Goal: Task Accomplishment & Management: Complete application form

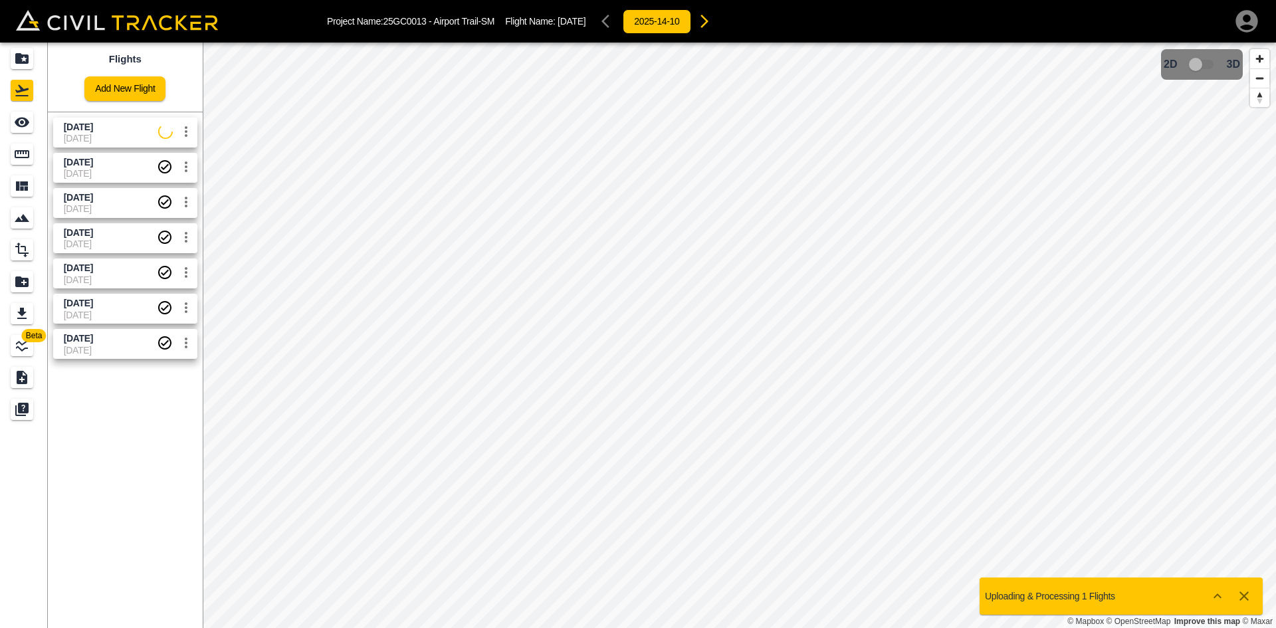
click at [1244, 17] on icon "button" at bounding box center [1247, 21] width 27 height 27
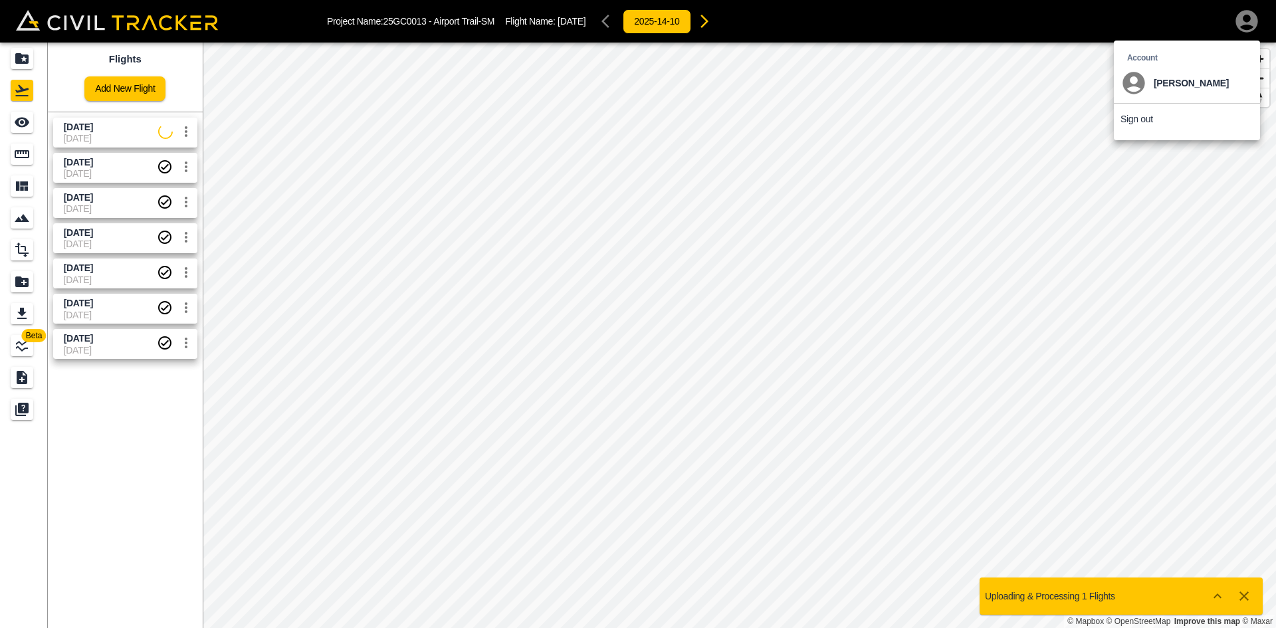
click at [1141, 120] on p "Sign out" at bounding box center [1137, 119] width 33 height 11
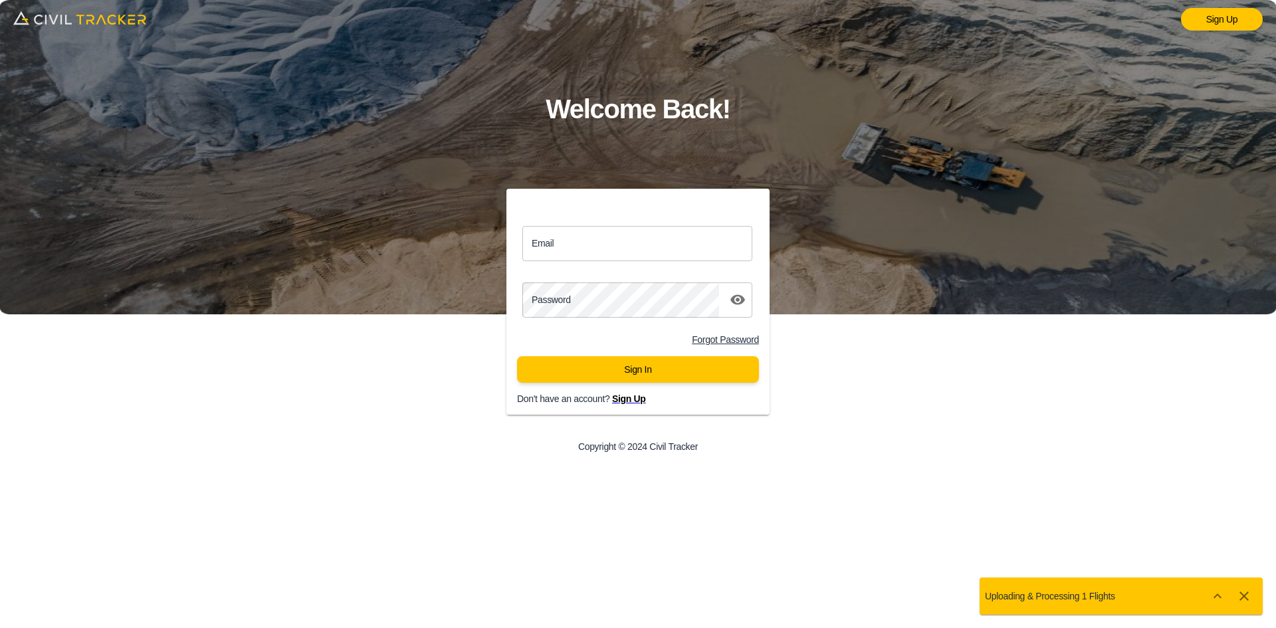
click at [596, 246] on input "Email" at bounding box center [637, 243] width 230 height 35
type input "support@civiltracker.xyz"
click at [583, 360] on button "Sign In" at bounding box center [638, 369] width 242 height 27
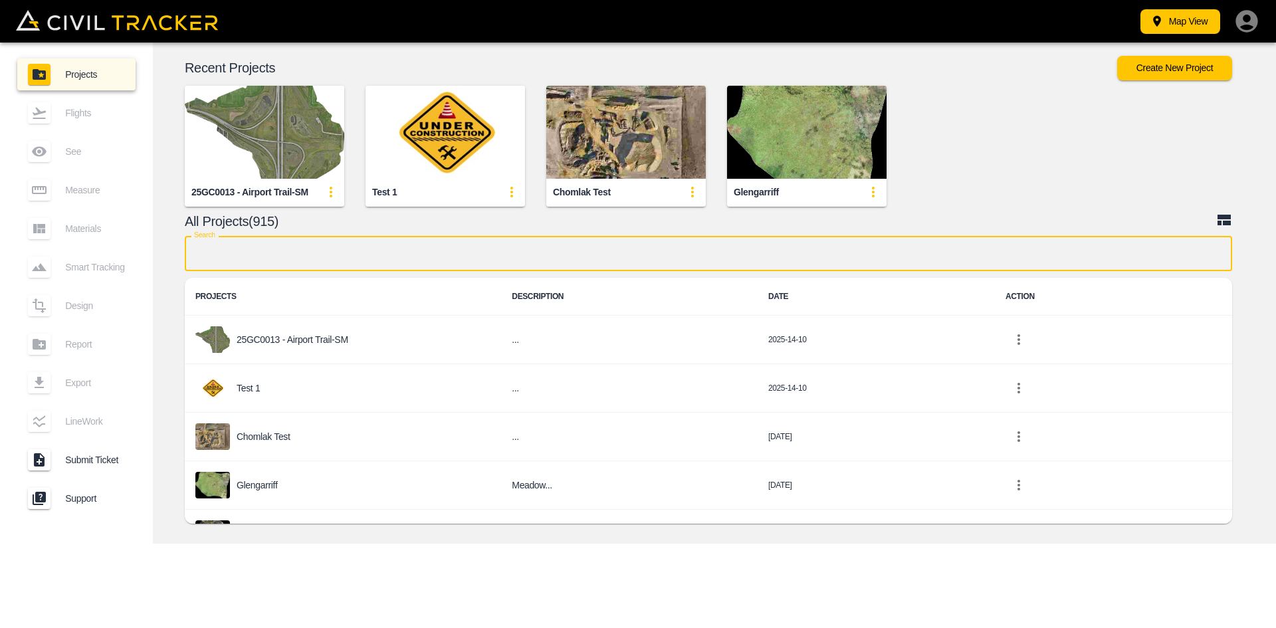
click at [338, 261] on input "text" at bounding box center [708, 253] width 1047 height 35
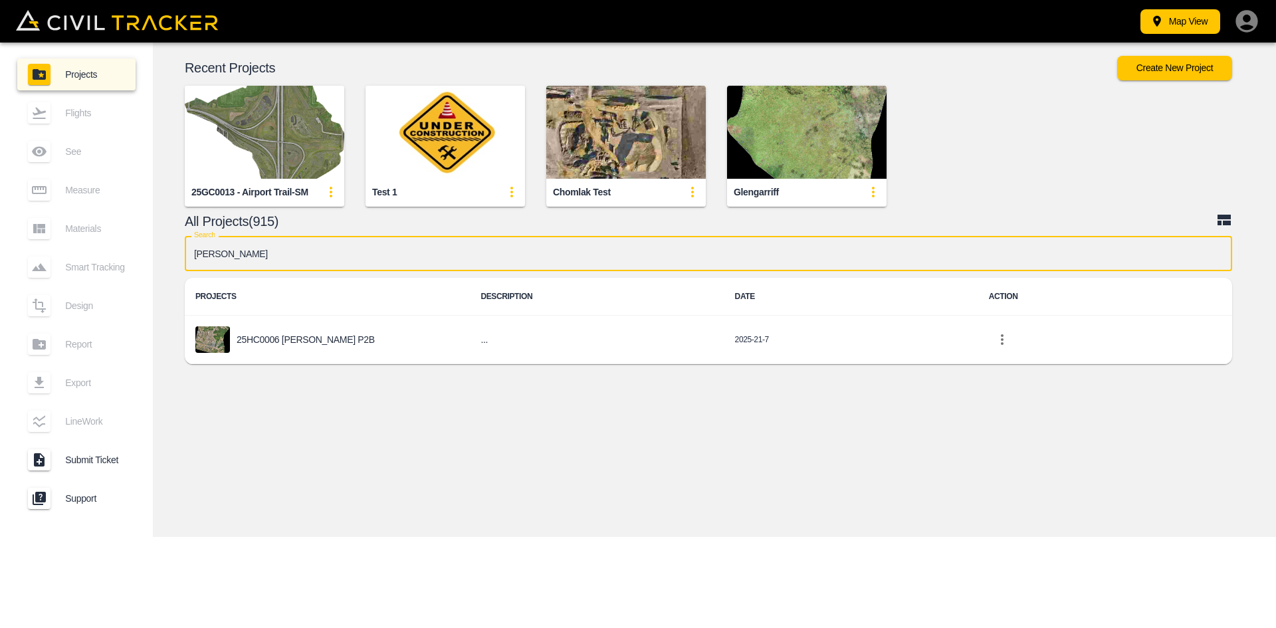
type input "[PERSON_NAME]"
click at [340, 345] on div "25HC0006 [PERSON_NAME] P2B" at bounding box center [327, 339] width 264 height 27
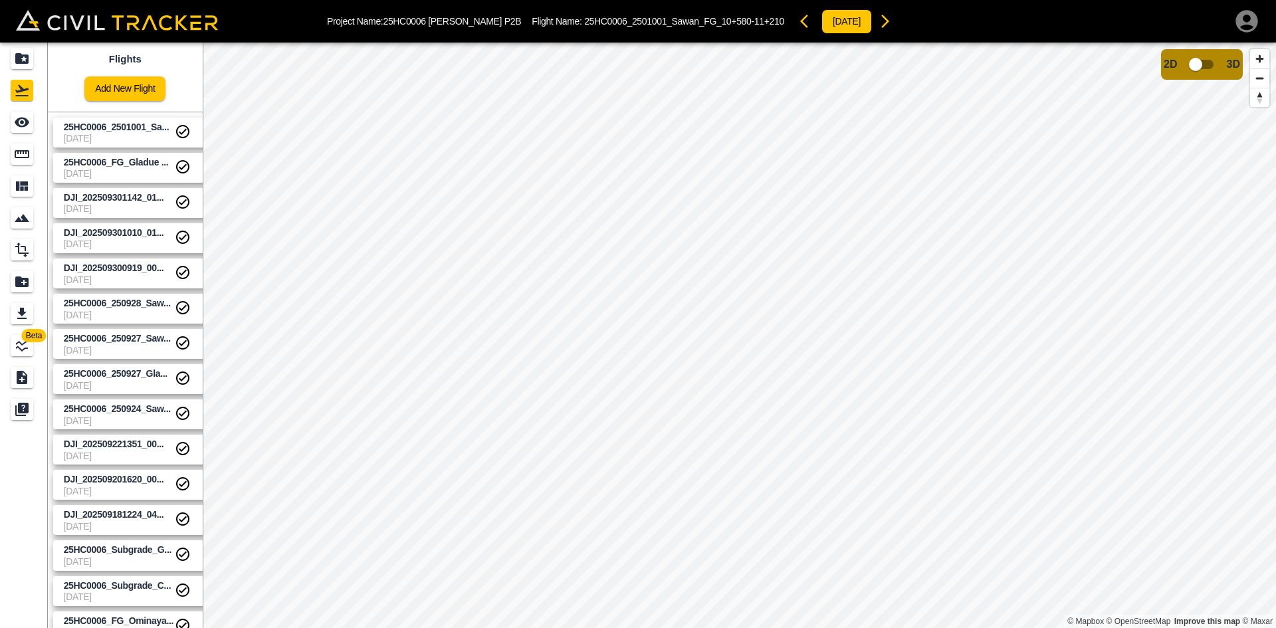
click at [124, 80] on link "Add New Flight" at bounding box center [124, 88] width 81 height 25
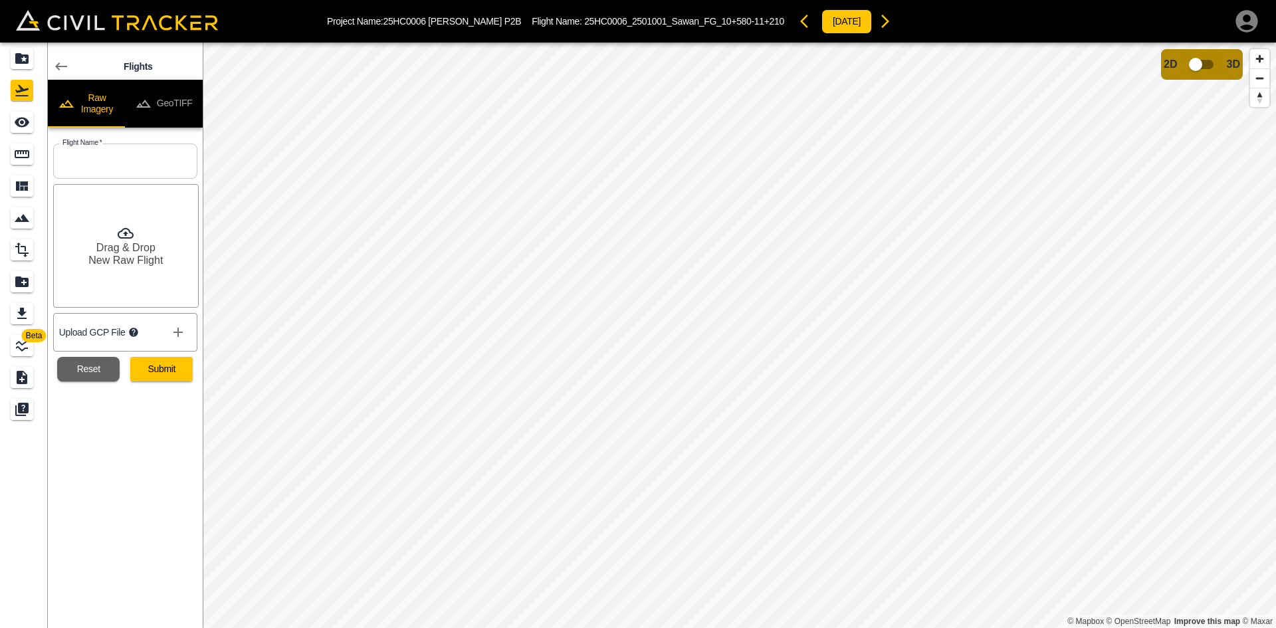
click at [156, 96] on button "GeoTIFF" at bounding box center [164, 104] width 78 height 48
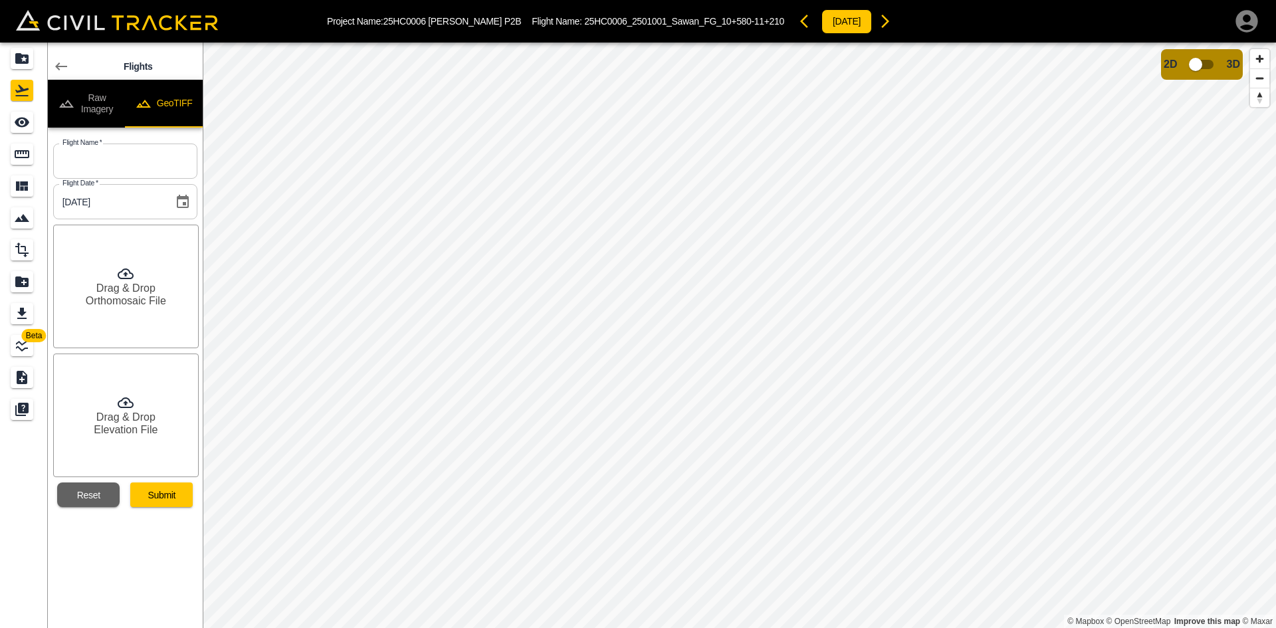
click at [116, 163] on input "text" at bounding box center [125, 161] width 144 height 35
paste input "DJI_202510071211_013_251007Roadway1Clay"
type input "DJI_202510071211_013_251007Roadway1Clay"
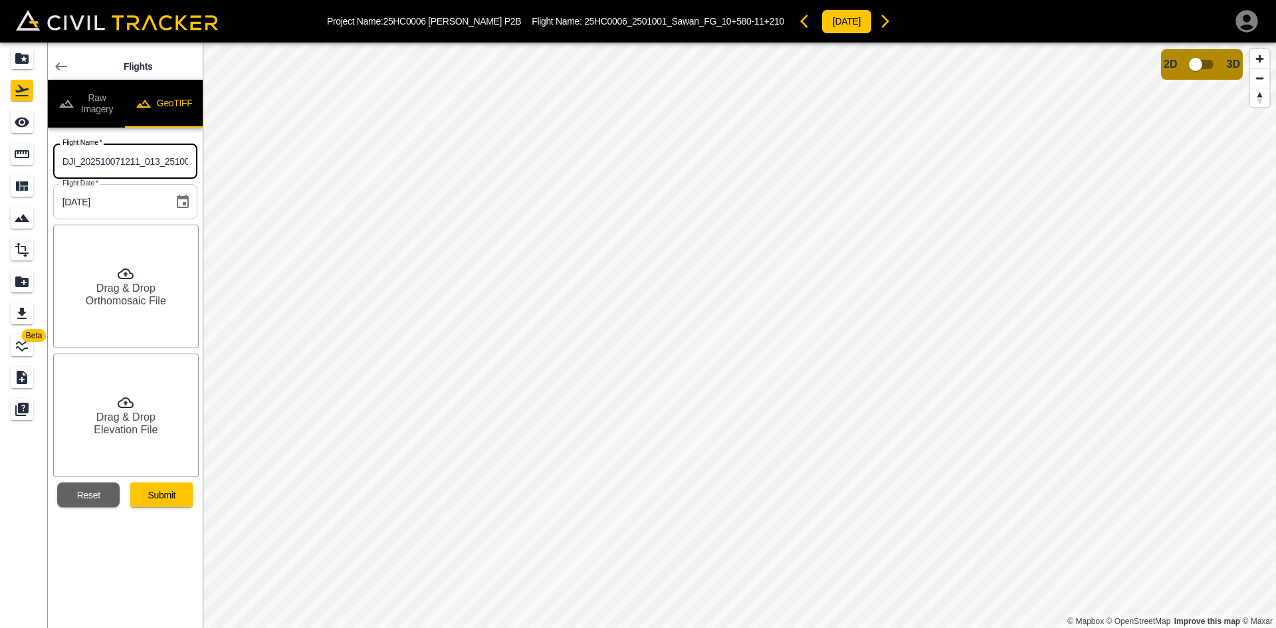
click at [134, 290] on h6 "Drag & Drop" at bounding box center [125, 288] width 59 height 13
click at [156, 431] on h6 "Elevation File" at bounding box center [126, 429] width 64 height 13
click at [175, 489] on button "Submit" at bounding box center [161, 495] width 62 height 25
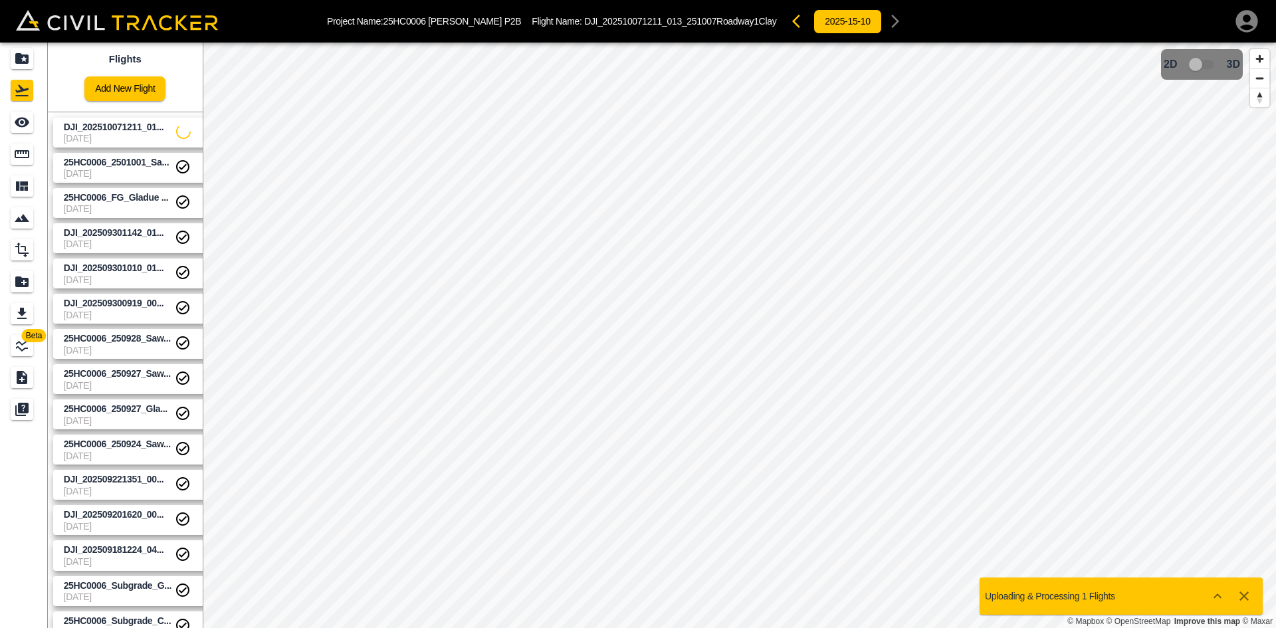
click at [129, 90] on link "Add New Flight" at bounding box center [124, 88] width 81 height 25
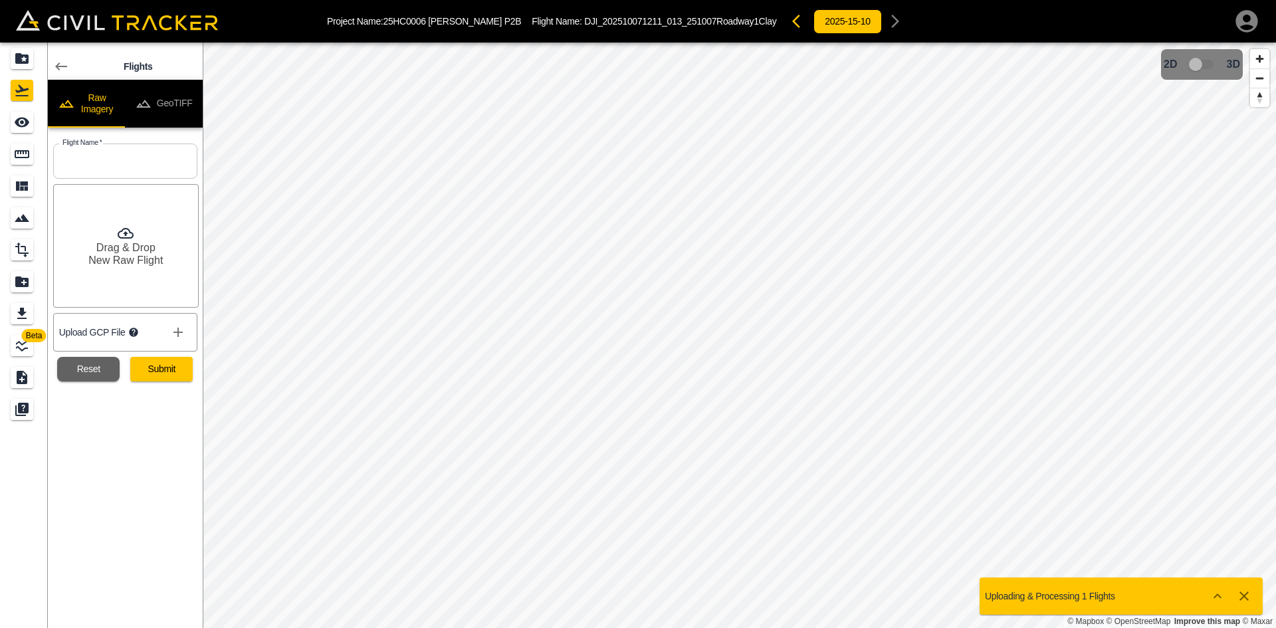
click at [178, 93] on button "GeoTIFF" at bounding box center [164, 104] width 78 height 48
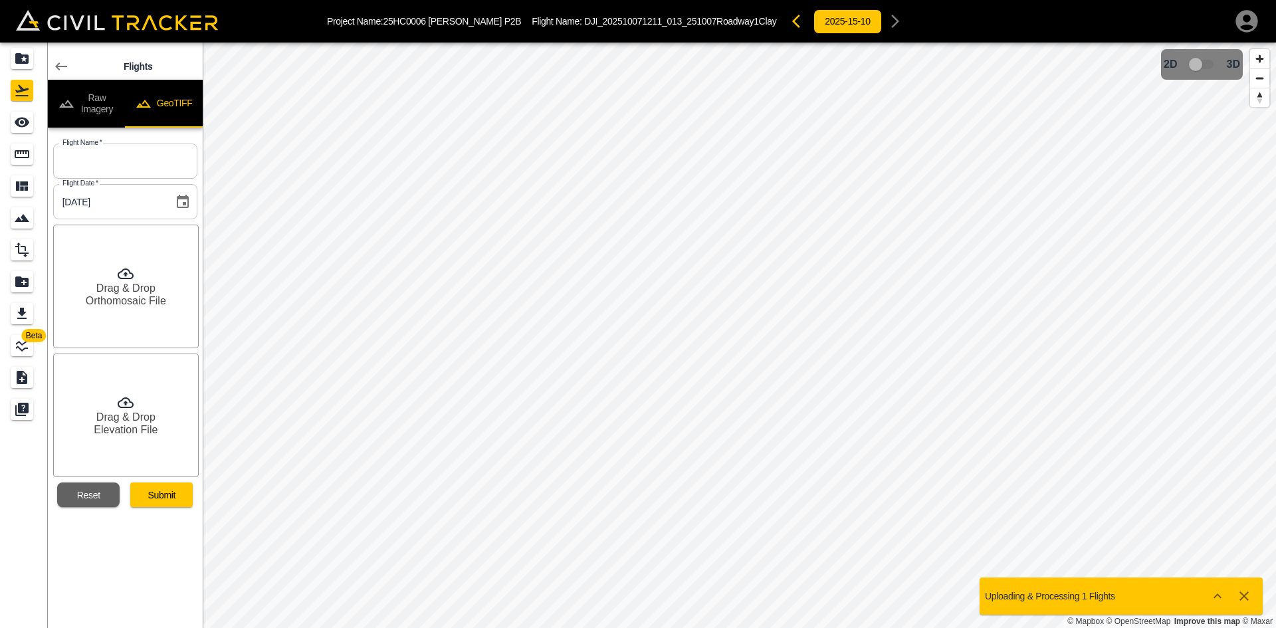
click at [130, 160] on input "text" at bounding box center [125, 161] width 144 height 35
paste input "C:\Agisoft Processing\More flights from Andrew_Matt_[DATE]\DJI_202510081106_014…"
click at [108, 274] on div "Drag & Drop Orthomosaic File" at bounding box center [126, 287] width 146 height 124
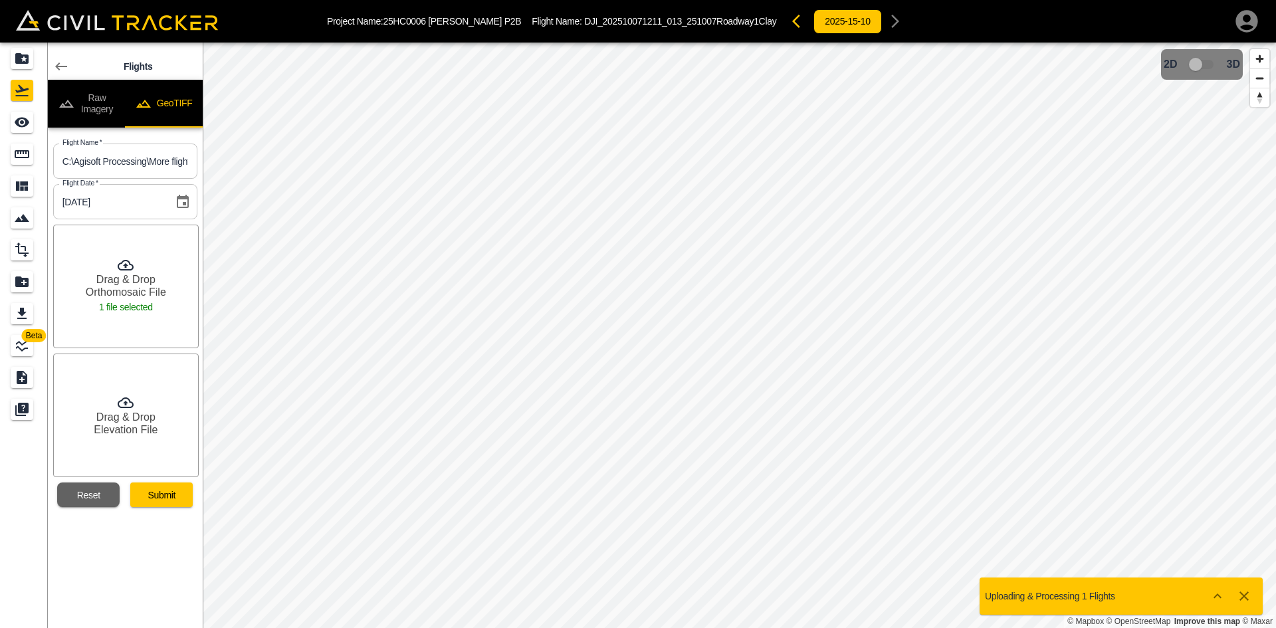
click at [158, 420] on div "Drag & Drop Elevation File" at bounding box center [126, 416] width 146 height 124
click at [124, 160] on input "C:\Agisoft Processing\More flights from Andrew_Matt_[DATE]\DJI_202510081106_014…" at bounding box center [125, 161] width 144 height 35
paste input "DJI_202510081106_014_251008WhiteheadrdSG"
type input "DJI_202510081106_014_251008WhiteheadrdSG"
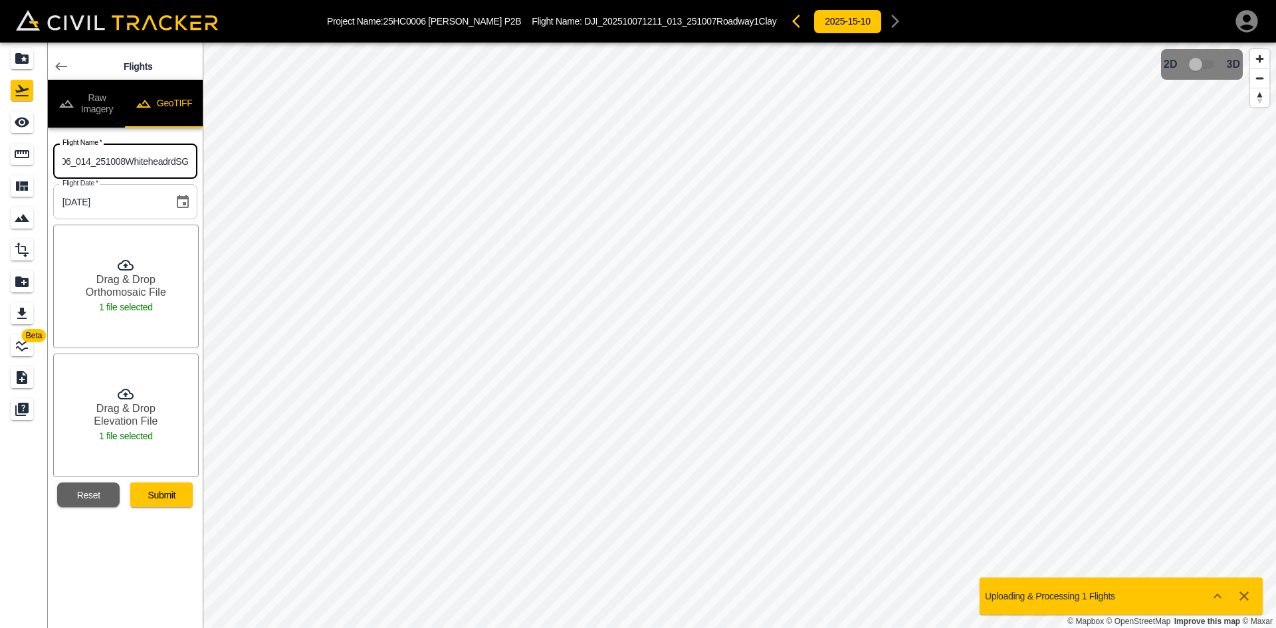
click at [151, 298] on h6 "Orthomosaic File" at bounding box center [126, 292] width 80 height 13
click at [97, 496] on button "Reset" at bounding box center [88, 495] width 62 height 25
click at [115, 155] on input "text" at bounding box center [125, 161] width 144 height 35
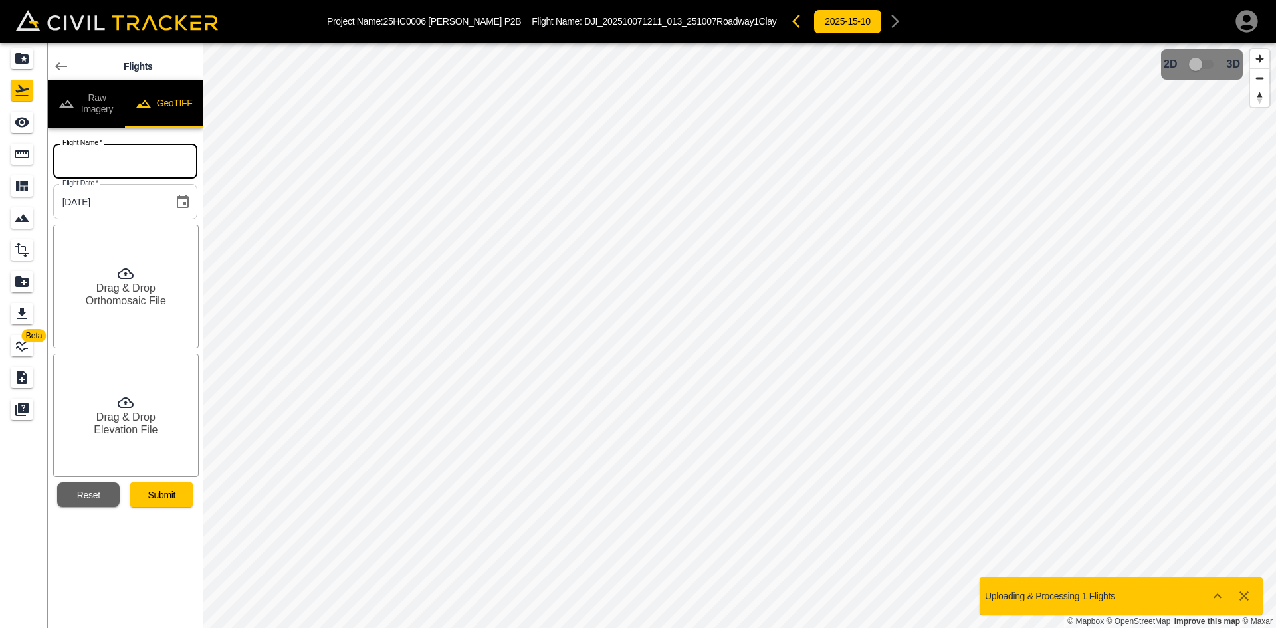
paste input "DJI_202510081106_014_251008WhiteheadrdSG"
type input "DJI_202510081106_014_251008WhiteheadrdSG"
click at [132, 289] on h6 "Drag & Drop" at bounding box center [125, 288] width 59 height 13
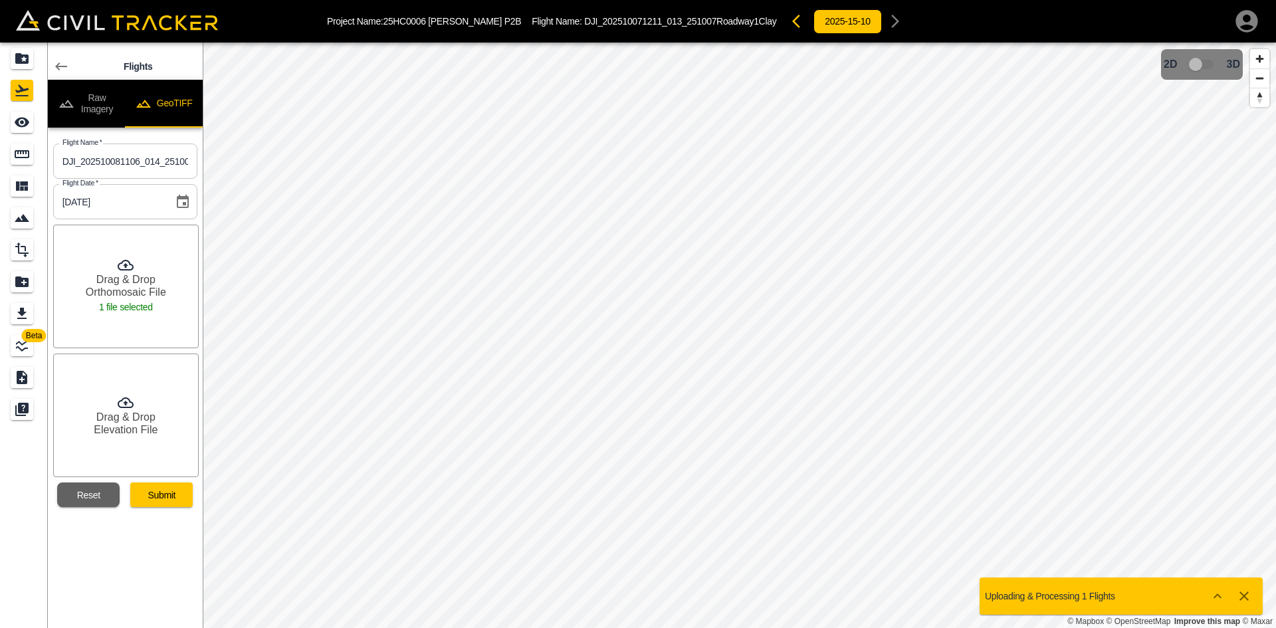
click at [167, 431] on div "Drag & Drop Elevation File" at bounding box center [126, 416] width 146 height 124
click at [156, 494] on button "Submit" at bounding box center [161, 495] width 62 height 25
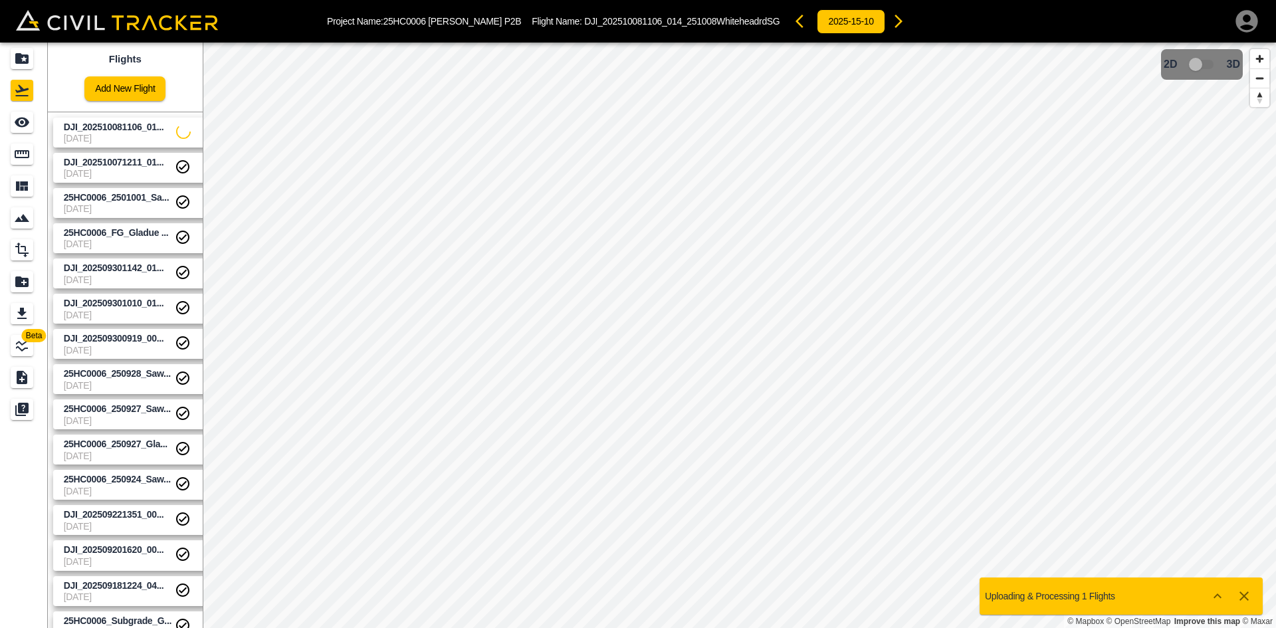
click at [132, 87] on link "Add New Flight" at bounding box center [124, 88] width 81 height 25
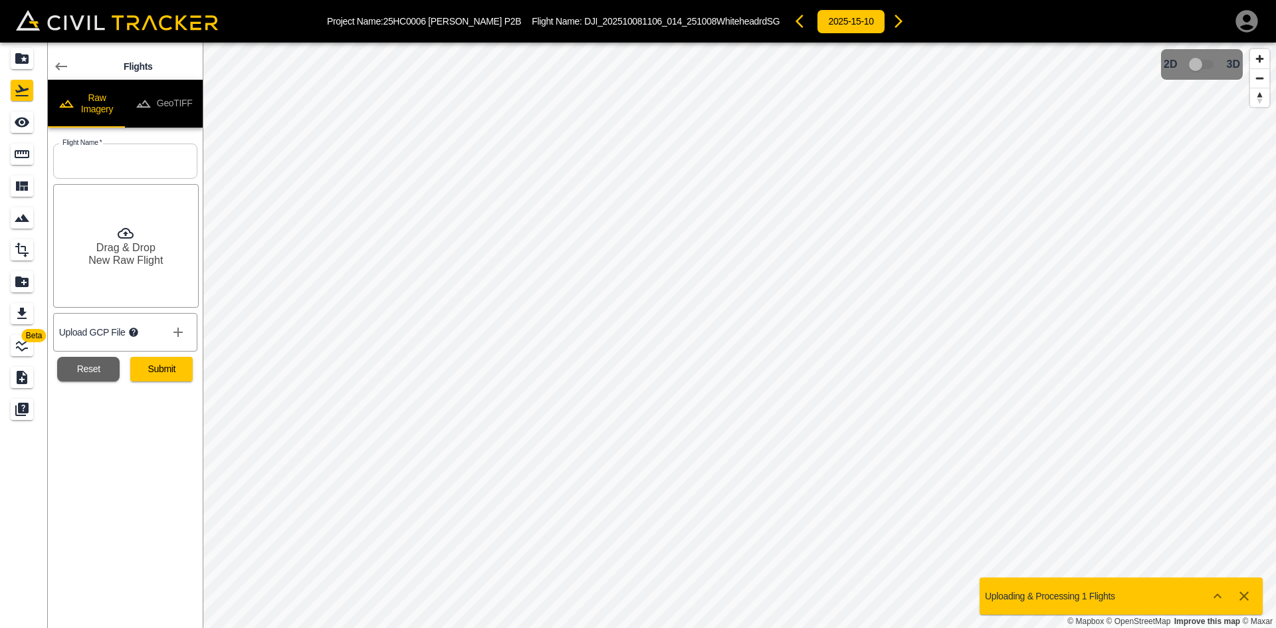
click at [168, 107] on button "GeoTIFF" at bounding box center [164, 104] width 78 height 48
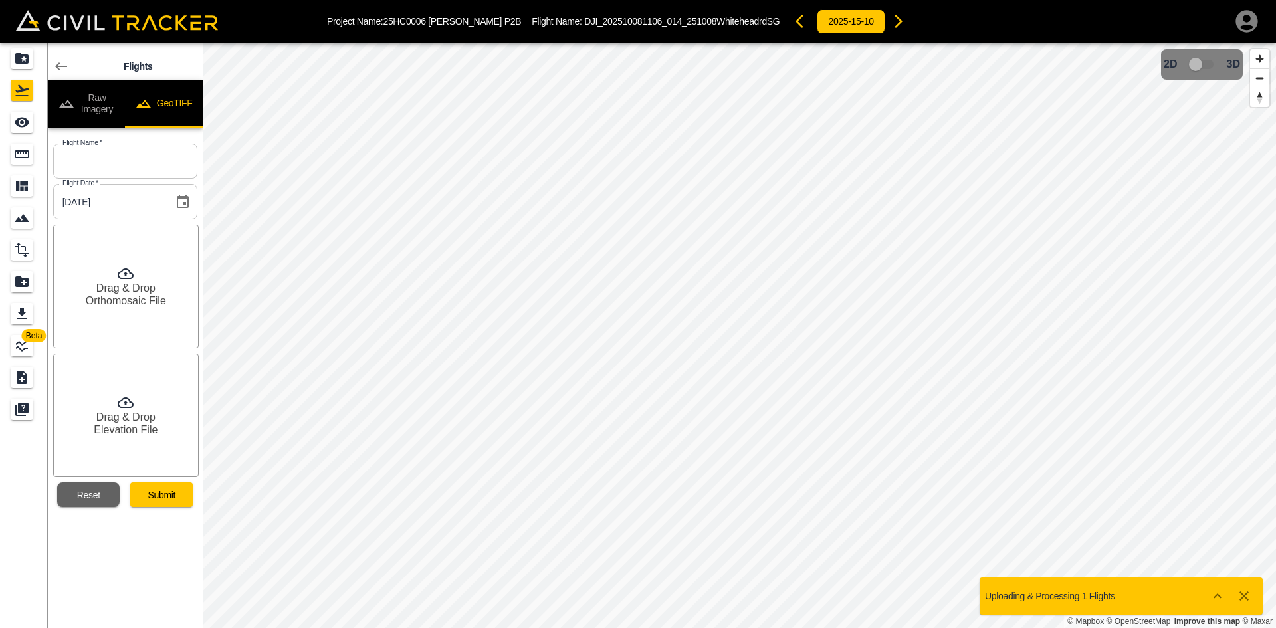
drag, startPoint x: 118, startPoint y: 169, endPoint x: 141, endPoint y: 175, distance: 23.9
click at [118, 169] on input "text" at bounding box center [125, 161] width 144 height 35
drag, startPoint x: 96, startPoint y: 169, endPoint x: 120, endPoint y: 177, distance: 25.2
click at [96, 169] on input "text" at bounding box center [125, 161] width 144 height 35
paste input "DJI_202510081539_015_251008SawanrdSG"
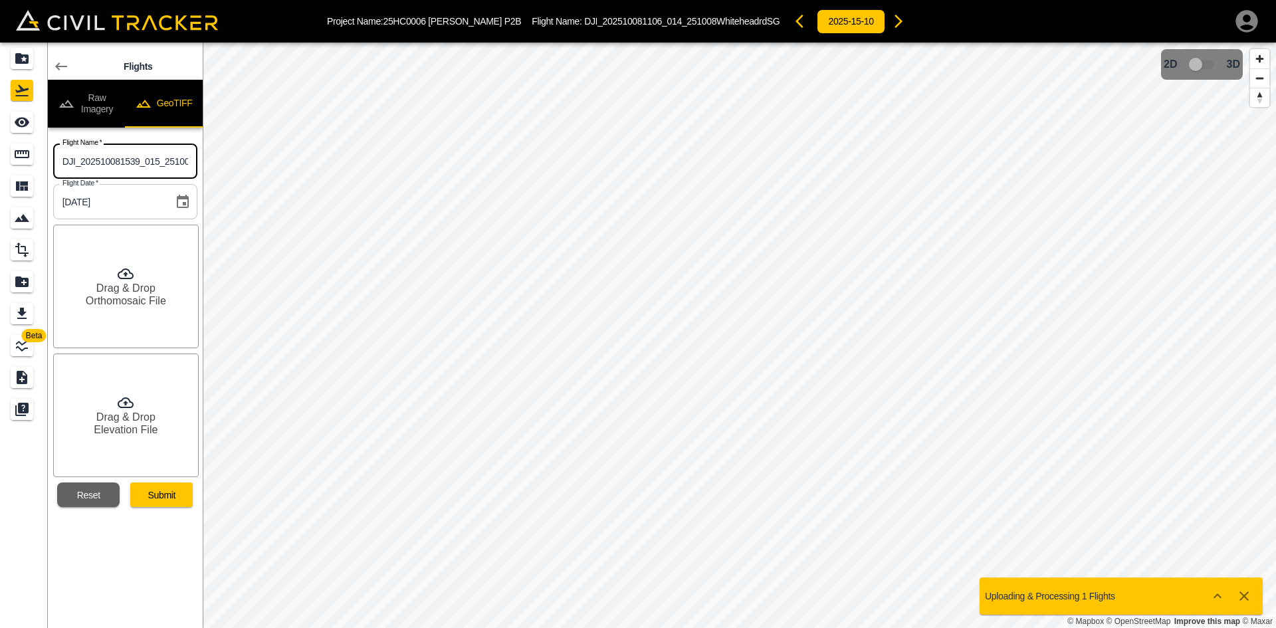
scroll to position [0, 54]
type input "DJI_202510081539_015_251008SawanrdSG"
click at [154, 310] on div "Drag & Drop Orthomosaic File" at bounding box center [126, 287] width 146 height 124
click at [112, 417] on h6 "Drag & Drop" at bounding box center [125, 417] width 59 height 13
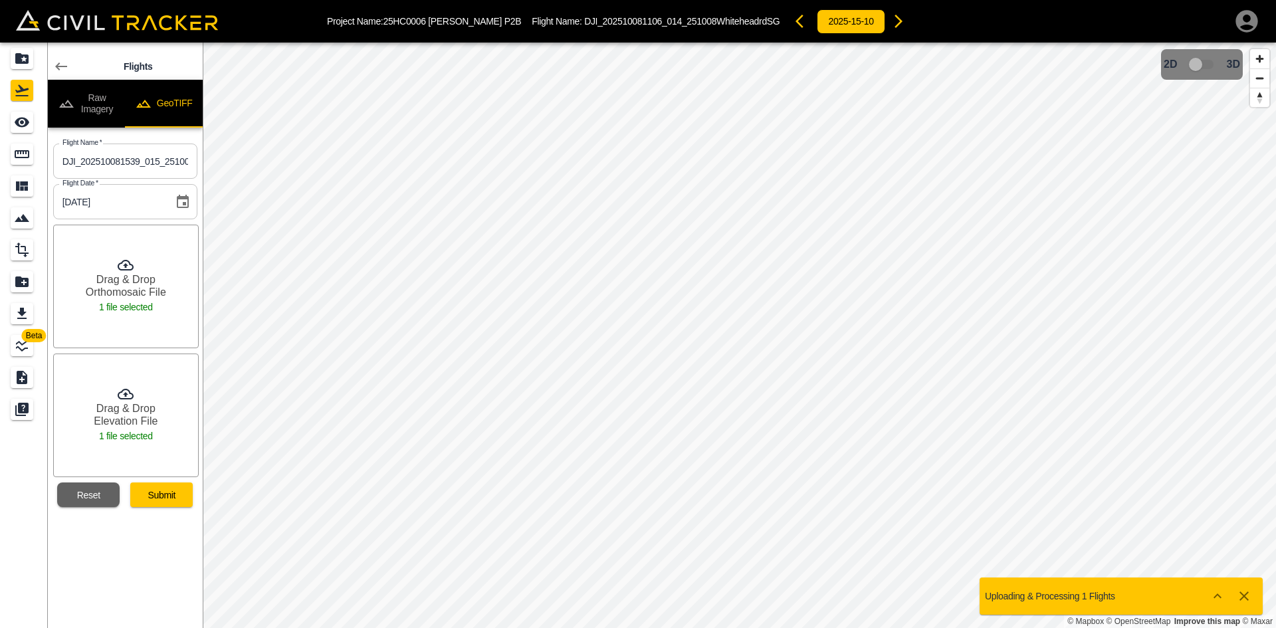
click at [179, 492] on button "Submit" at bounding box center [161, 495] width 62 height 25
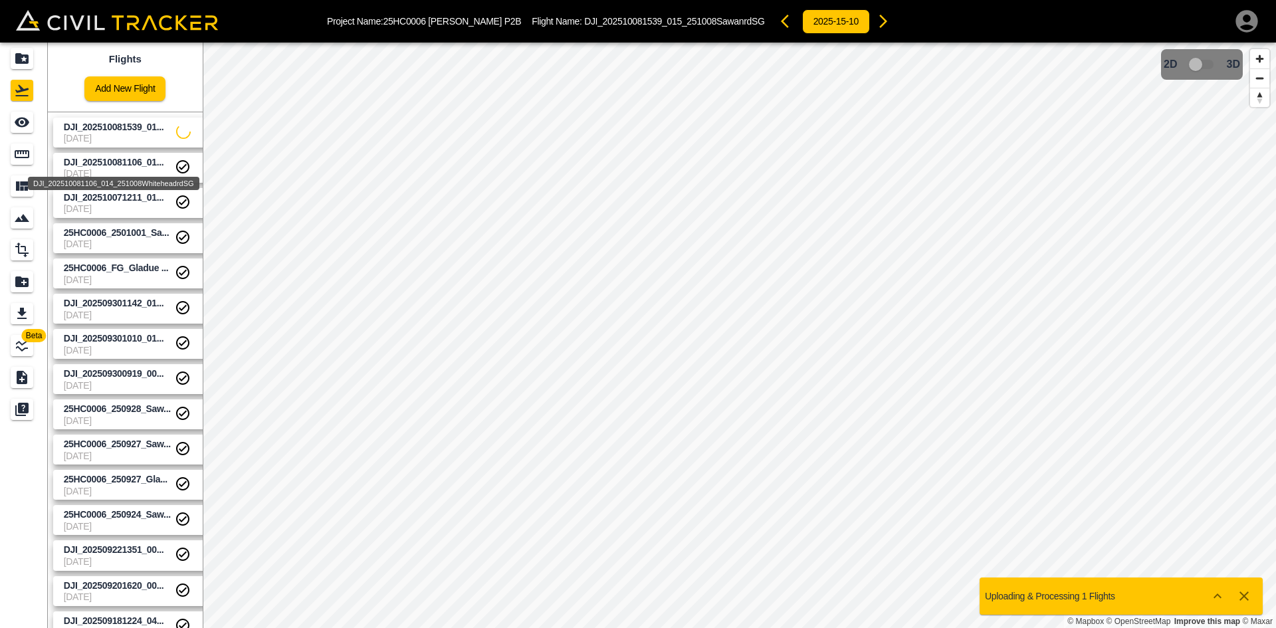
click at [144, 158] on span "DJI_202510081106_01..." at bounding box center [114, 162] width 100 height 11
click at [141, 138] on span "[DATE]" at bounding box center [120, 138] width 112 height 11
click at [28, 130] on icon "See" at bounding box center [22, 122] width 16 height 16
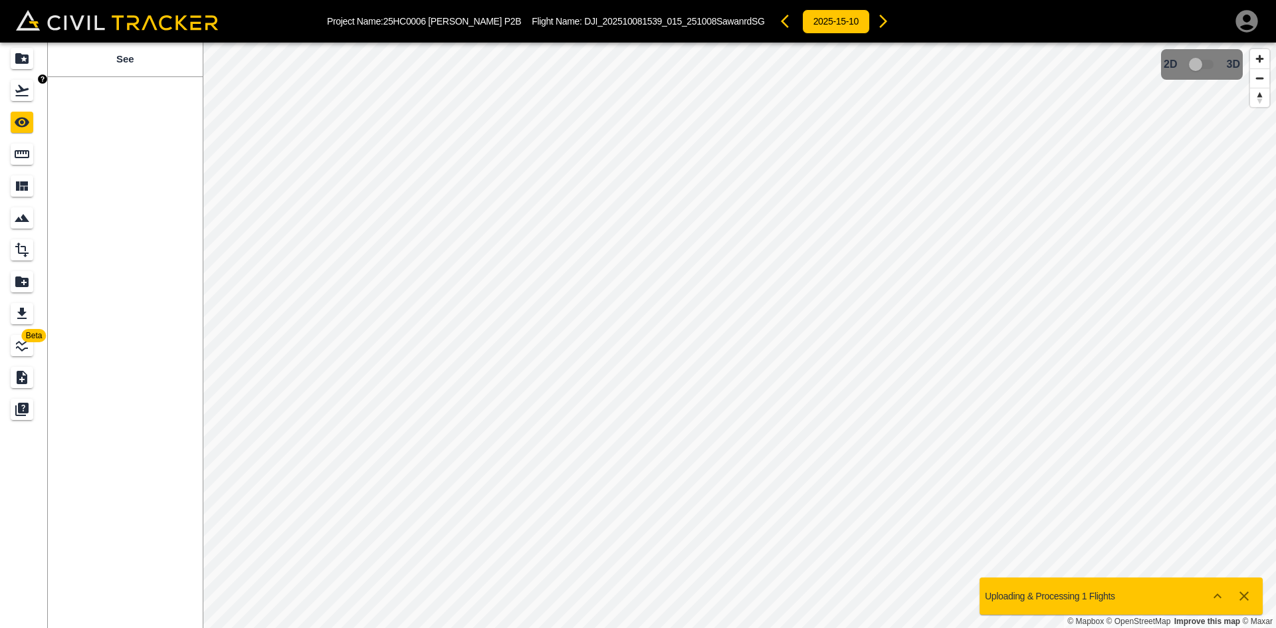
click at [24, 98] on icon "Flights" at bounding box center [22, 90] width 16 height 16
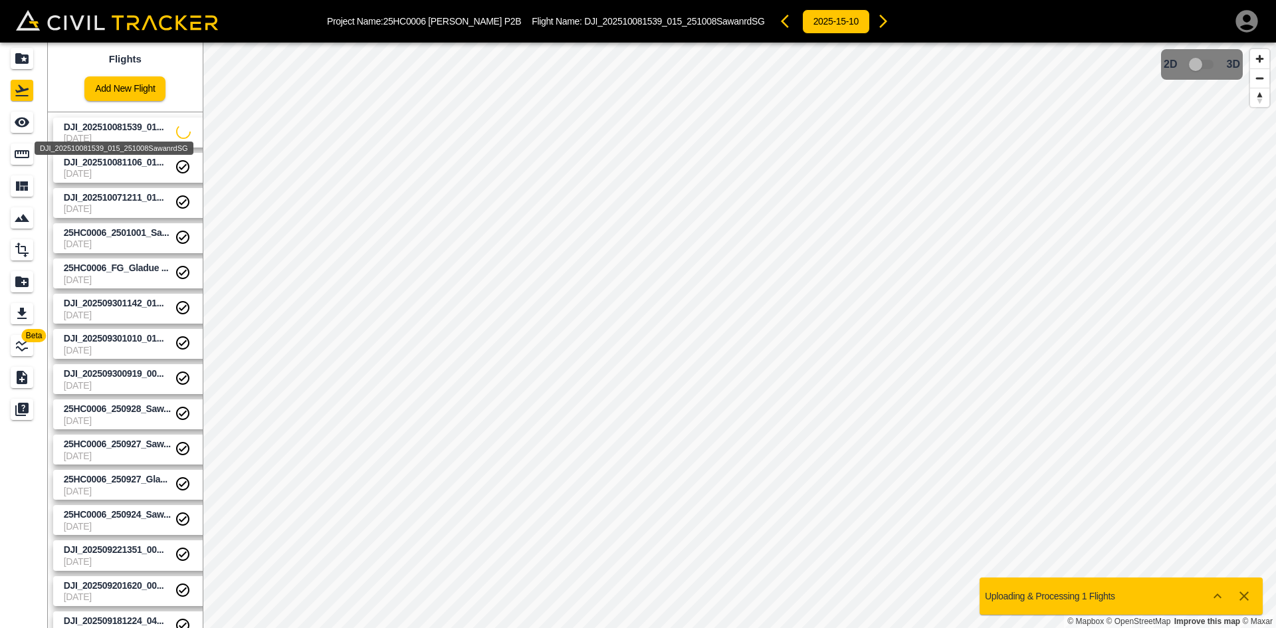
click at [144, 123] on span "DJI_202510081539_01..." at bounding box center [114, 127] width 100 height 11
click at [27, 123] on icon "See" at bounding box center [22, 123] width 15 height 10
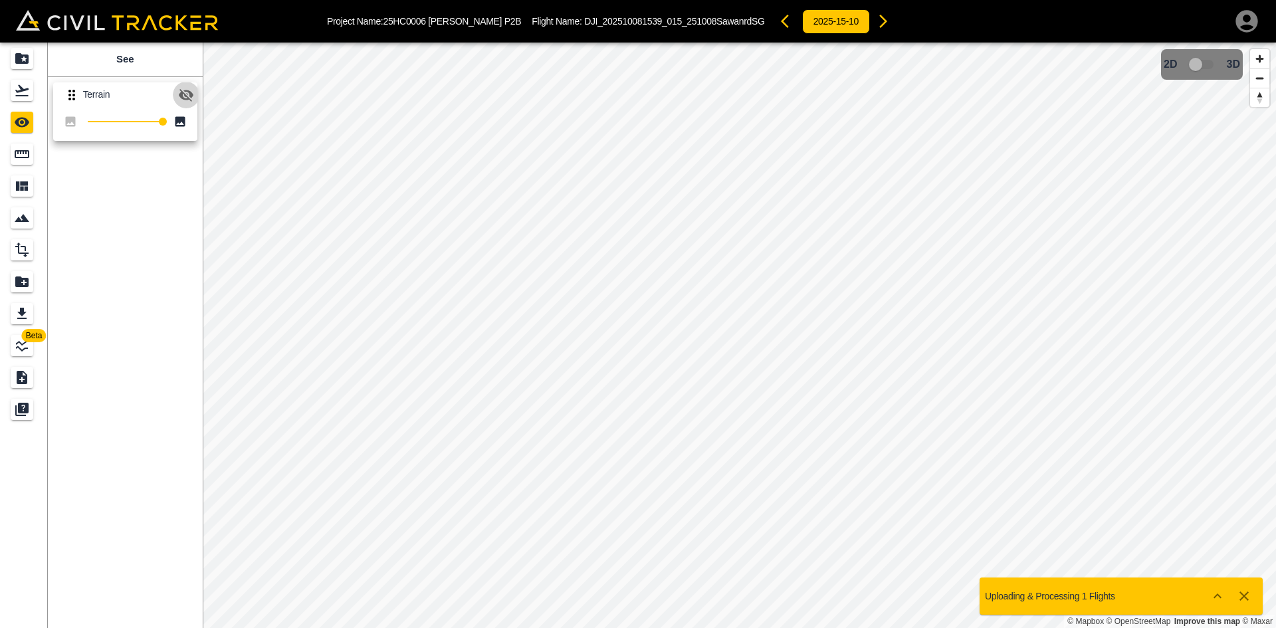
click at [190, 94] on icon "button" at bounding box center [186, 95] width 15 height 13
click at [33, 89] on div "Flights" at bounding box center [22, 90] width 23 height 21
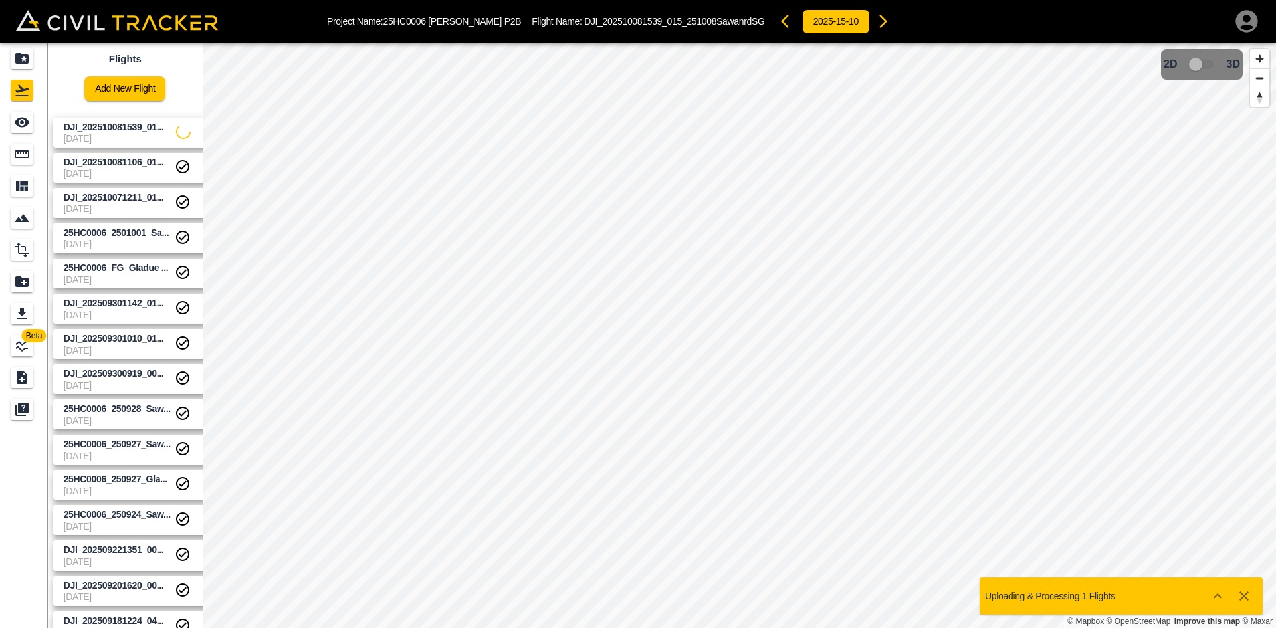
click at [1243, 23] on icon "button" at bounding box center [1247, 21] width 22 height 22
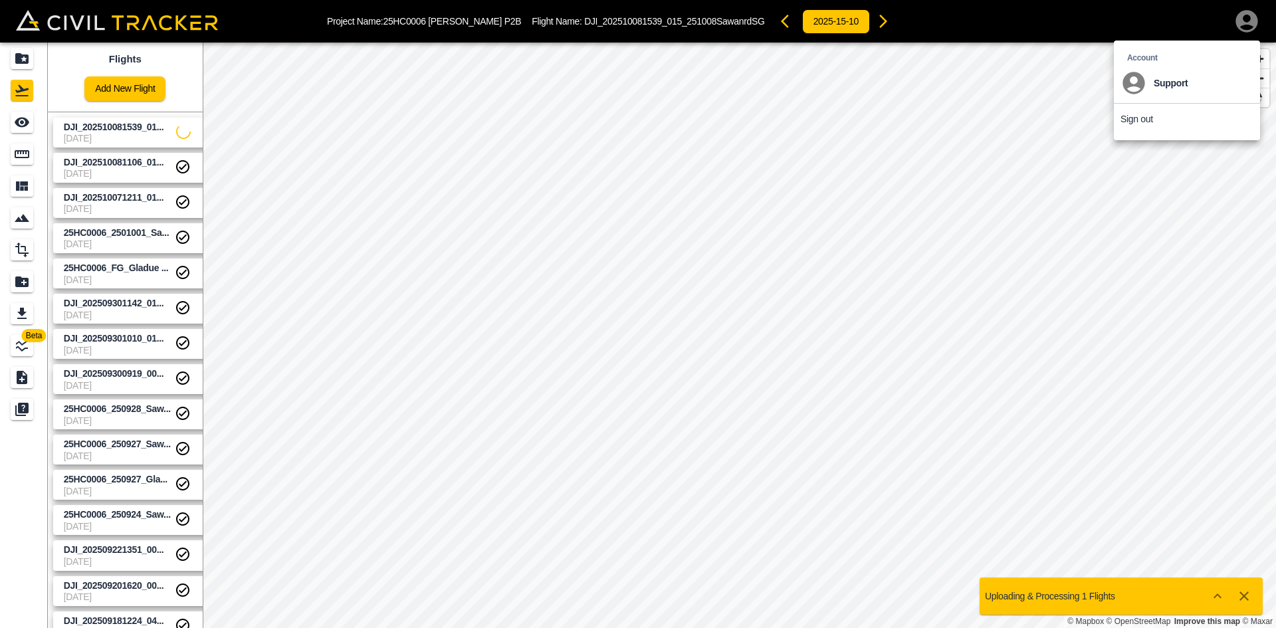
click at [1139, 119] on p "Sign out" at bounding box center [1137, 119] width 33 height 11
